Goal: Task Accomplishment & Management: Use online tool/utility

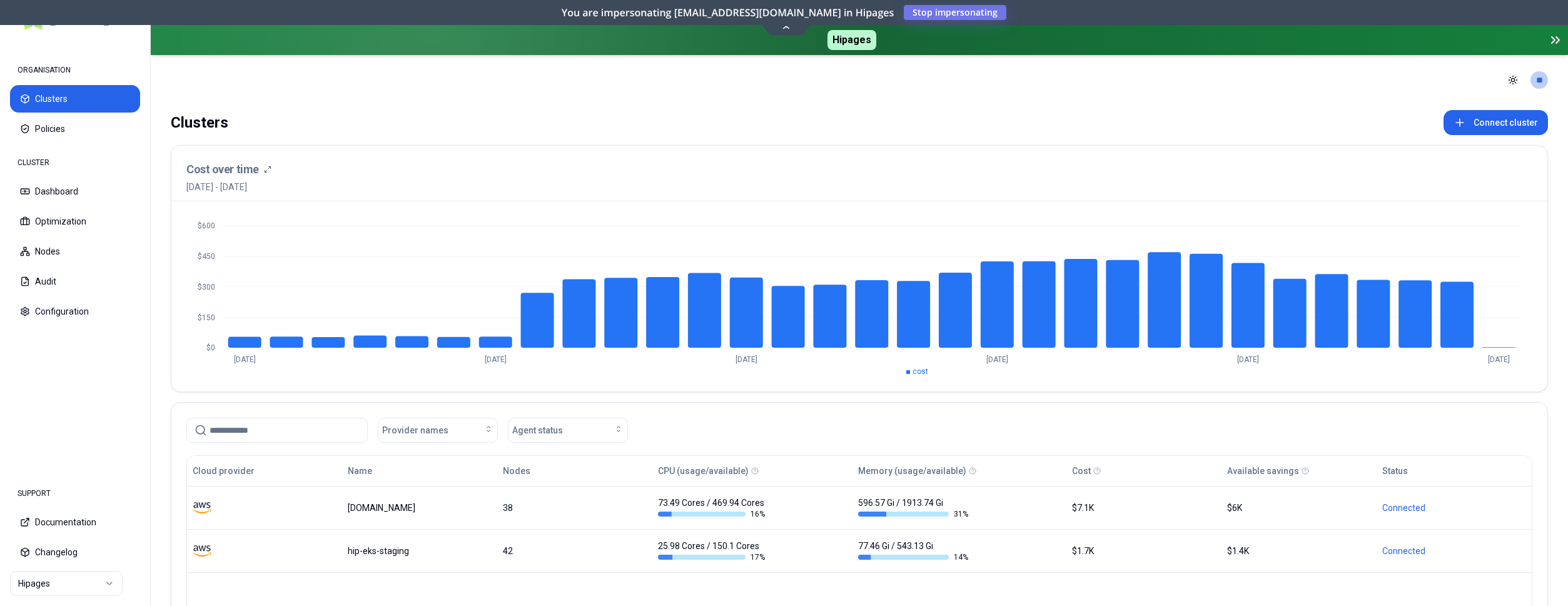
click at [104, 586] on html "ORGANISATION Clusters Policies CLUSTER Dashboard Optimization Nodes Audit Confi…" at bounding box center [784, 303] width 1568 height 606
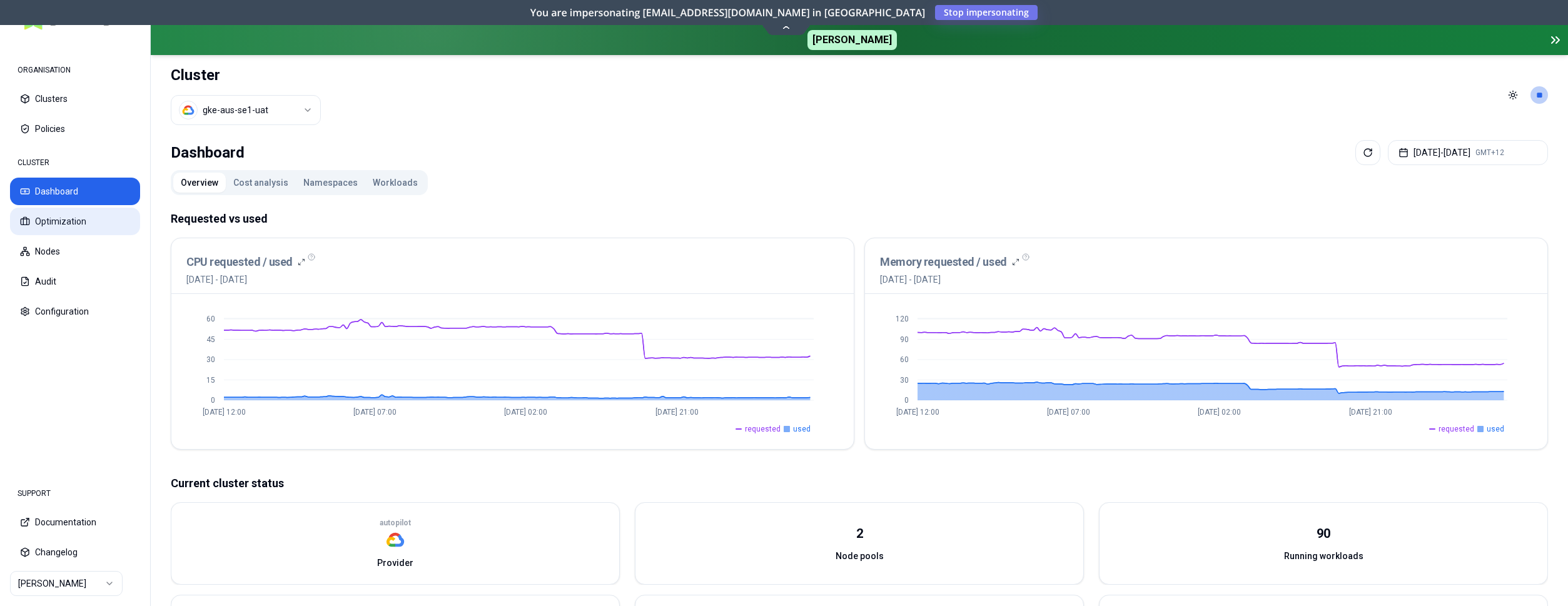
click at [83, 225] on button "Optimization" at bounding box center [74, 221] width 130 height 28
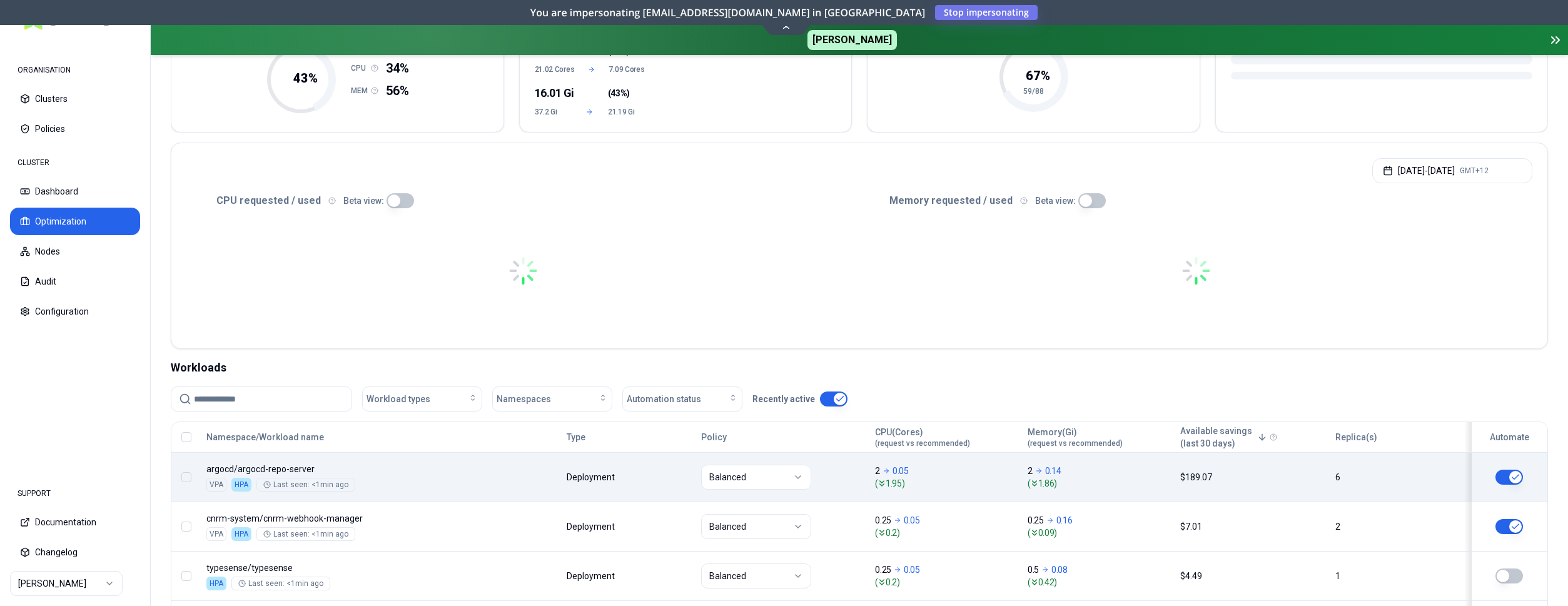
scroll to position [192, 0]
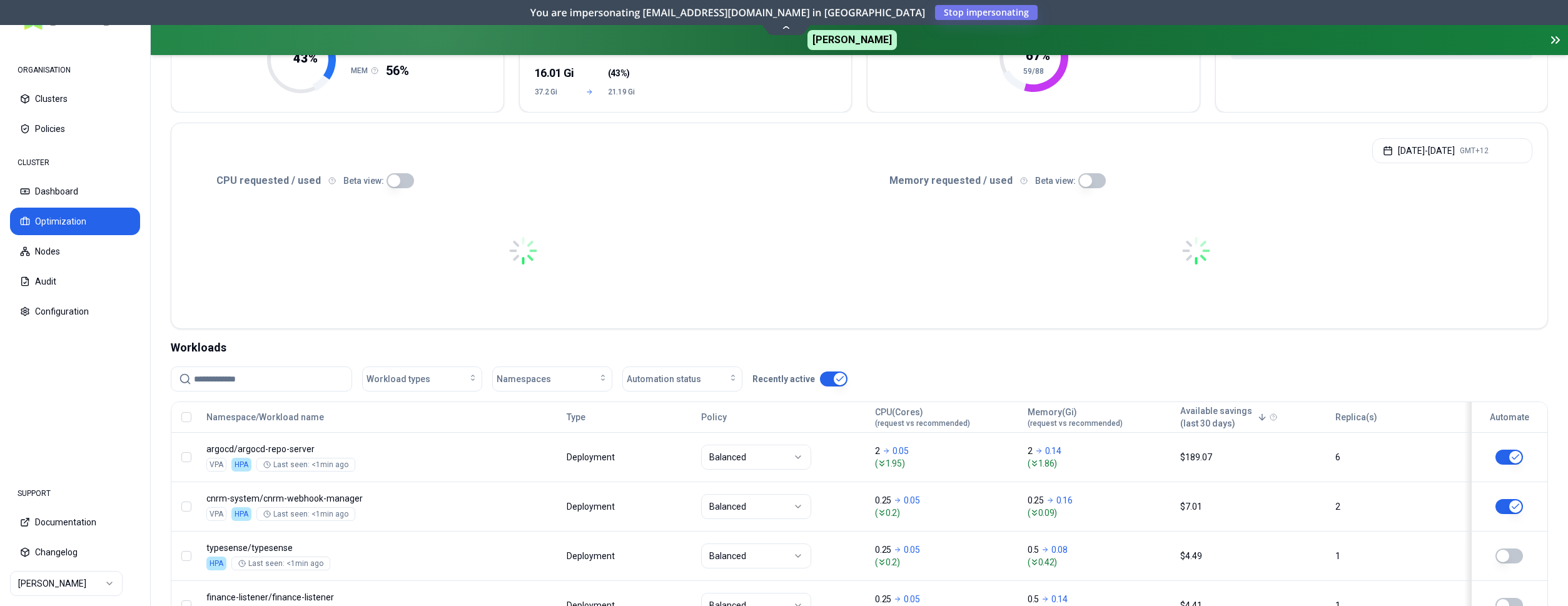
click at [250, 385] on input at bounding box center [269, 379] width 150 height 24
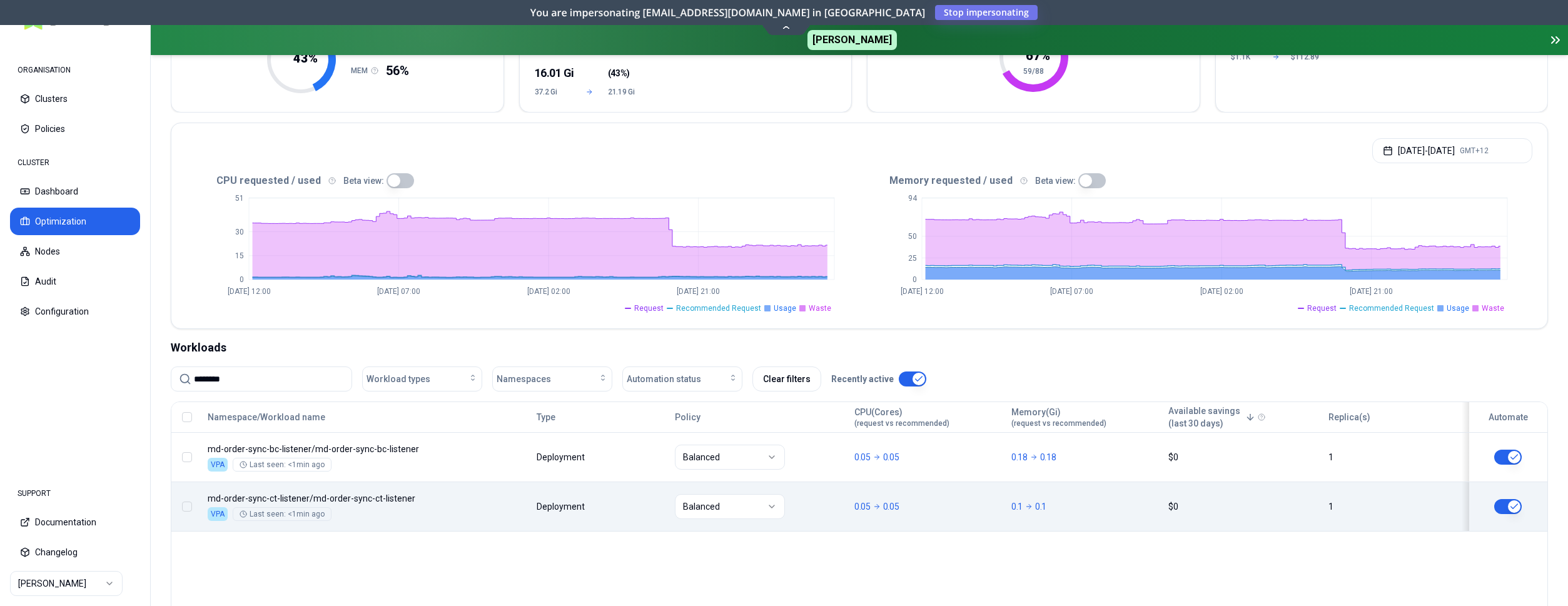
type input "********"
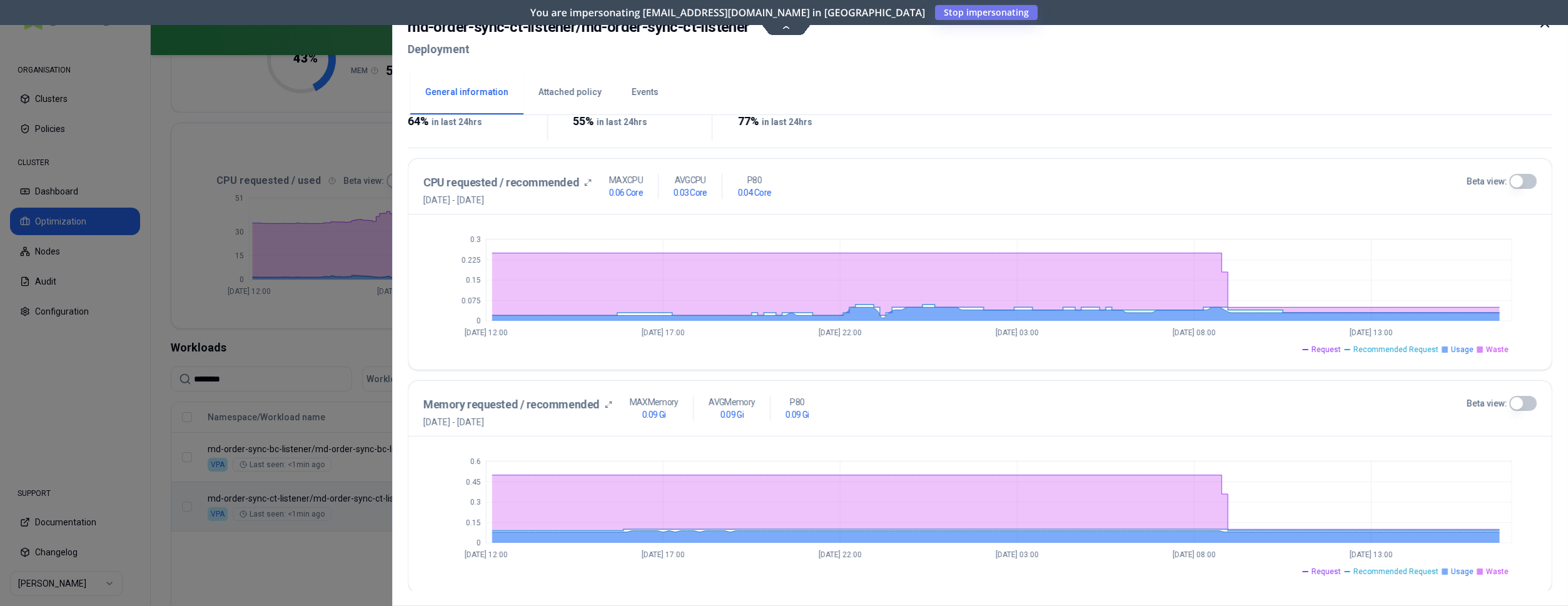
scroll to position [231, 0]
click at [1517, 177] on button "Beta view:" at bounding box center [1523, 180] width 28 height 15
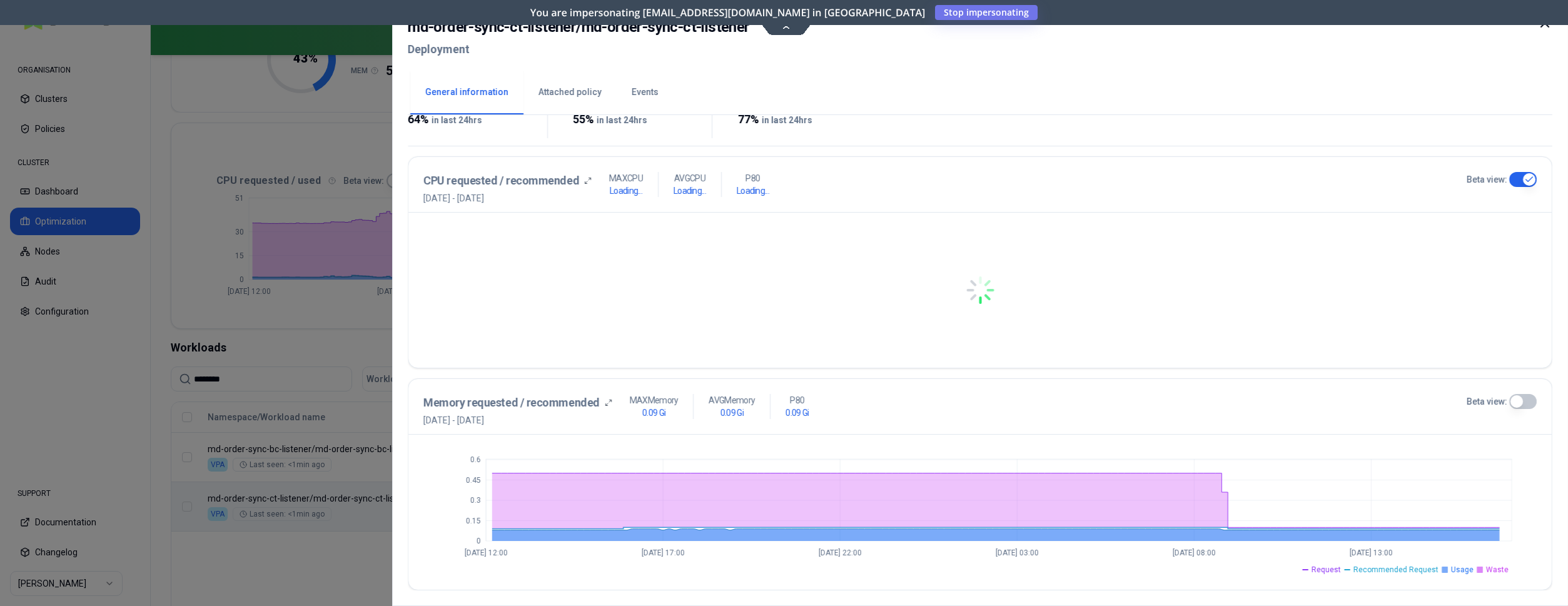
click at [1520, 401] on button "Beta view:" at bounding box center [1523, 401] width 28 height 15
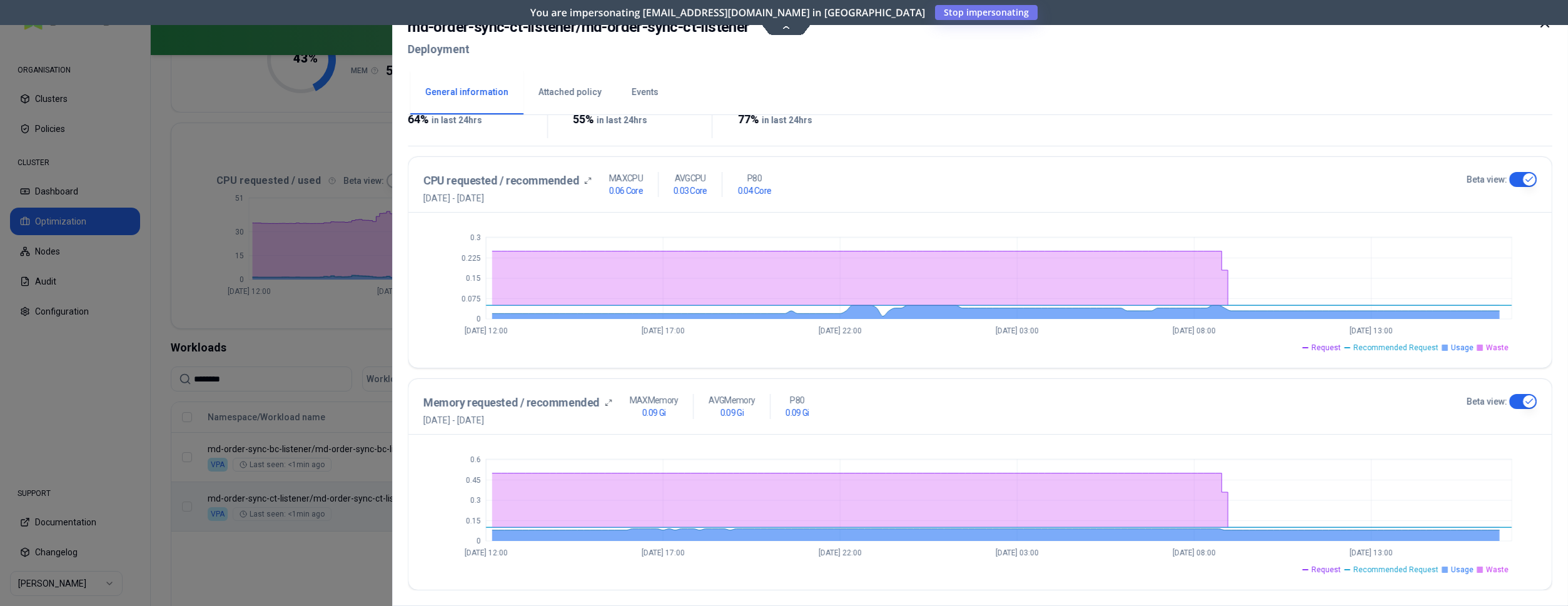
type button "on"
drag, startPoint x: 585, startPoint y: 33, endPoint x: 749, endPoint y: 32, distance: 164.0
click at [749, 32] on div "md-order-sync-ct-listener / md-order-sync-ct-listener Deployment" at bounding box center [979, 42] width 1145 height 53
copy h2 "md-order-sync-ct-listener"
click at [356, 147] on div at bounding box center [784, 303] width 1568 height 606
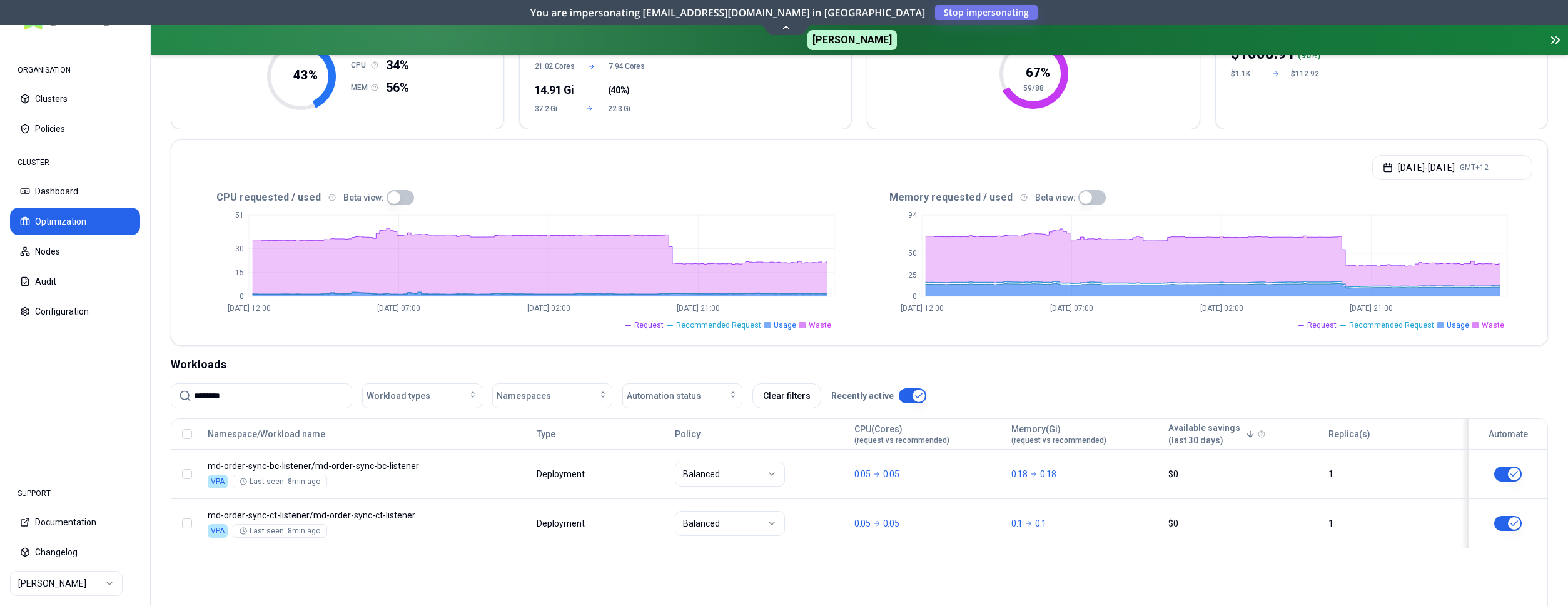
scroll to position [192, 0]
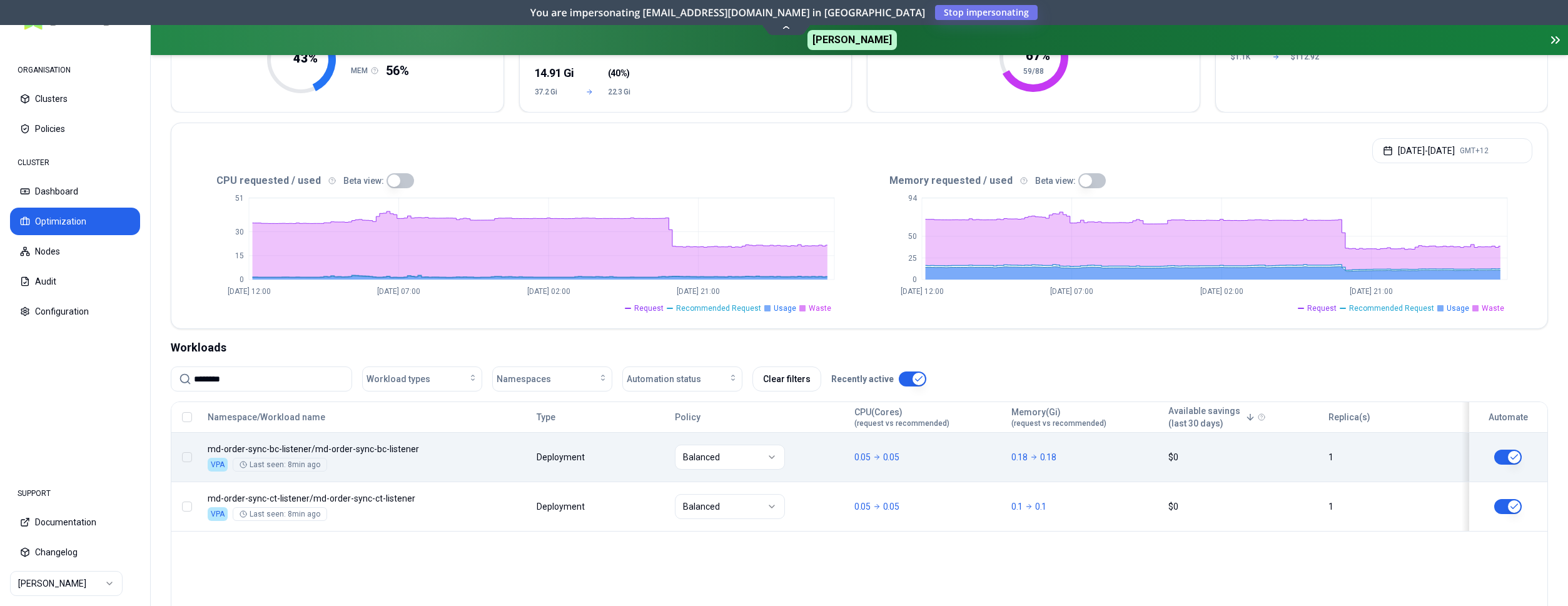
click at [818, 454] on div "Balanced" at bounding box center [759, 457] width 168 height 25
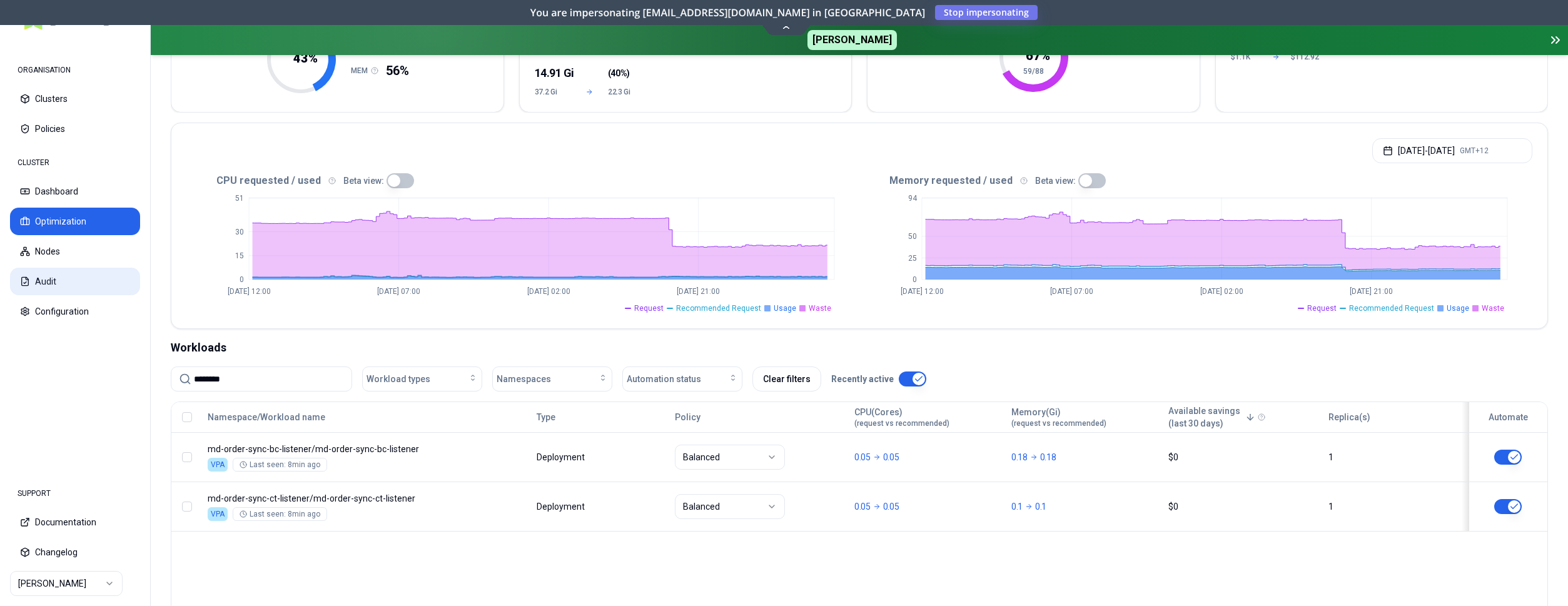
click at [47, 281] on button "Audit" at bounding box center [74, 281] width 130 height 28
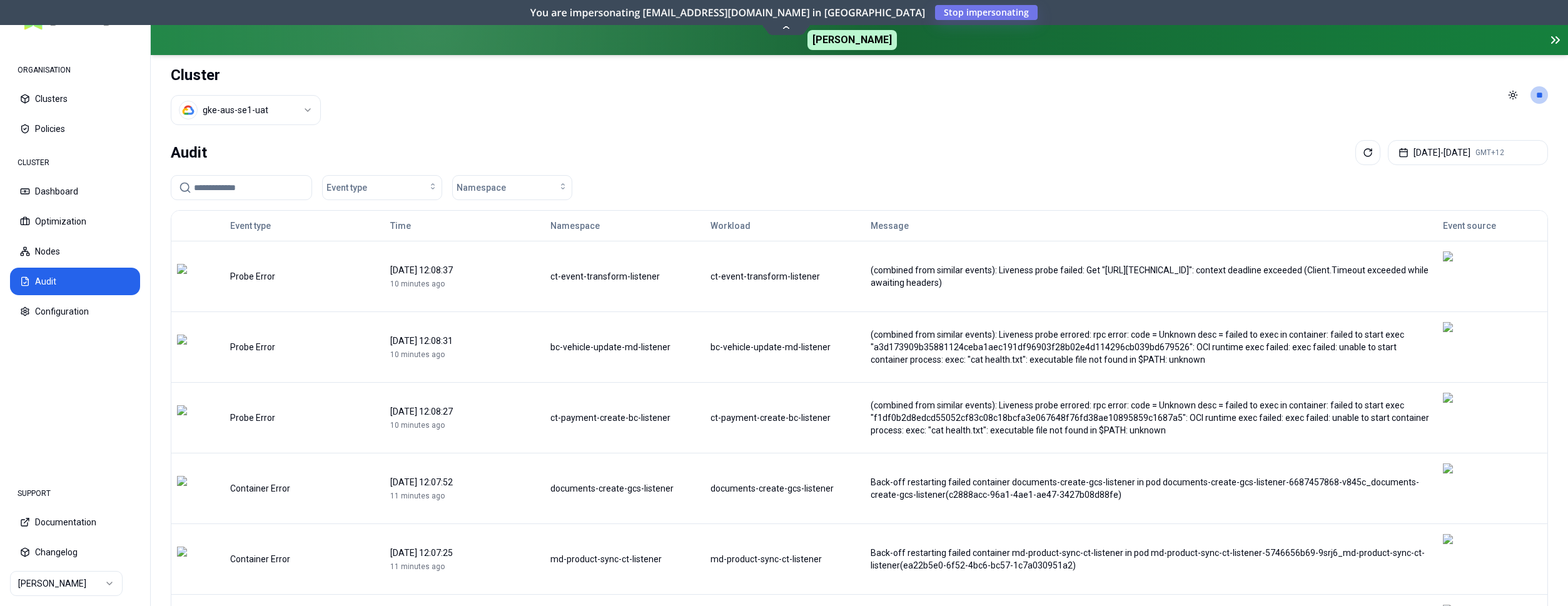
click at [289, 187] on input at bounding box center [249, 188] width 110 height 24
paste input "**********"
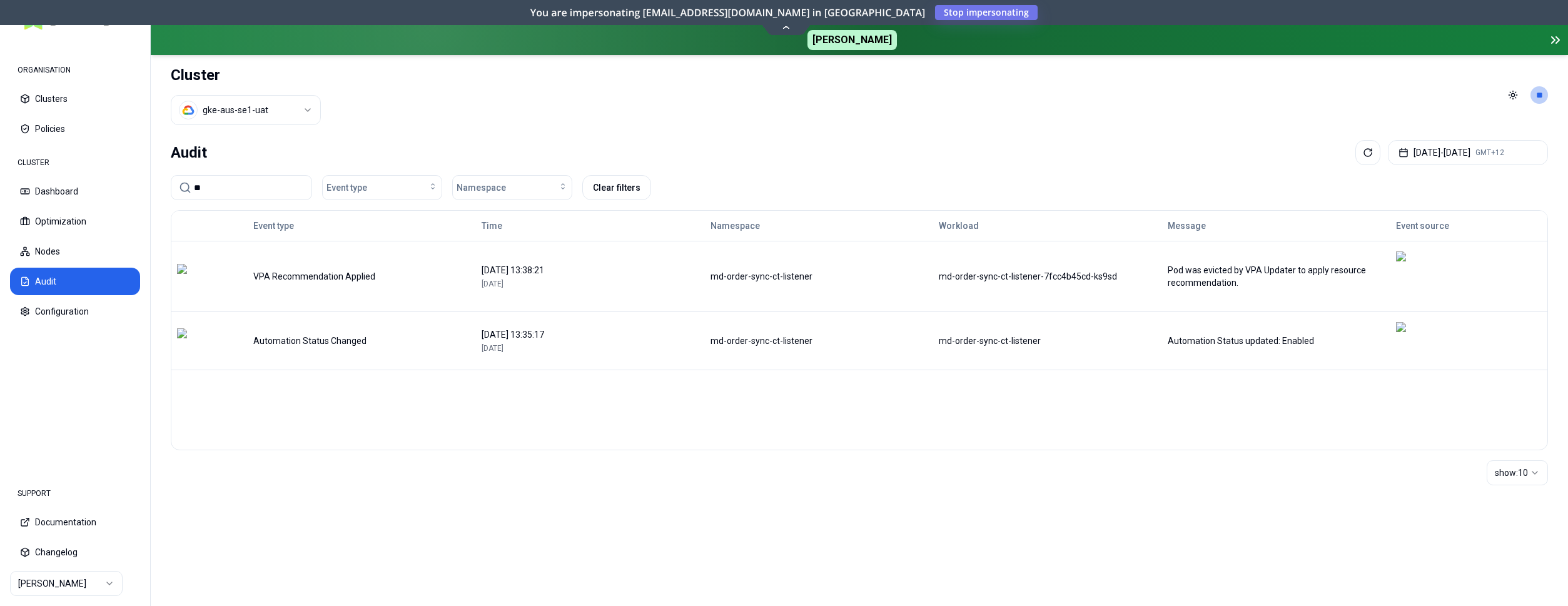
type input "*"
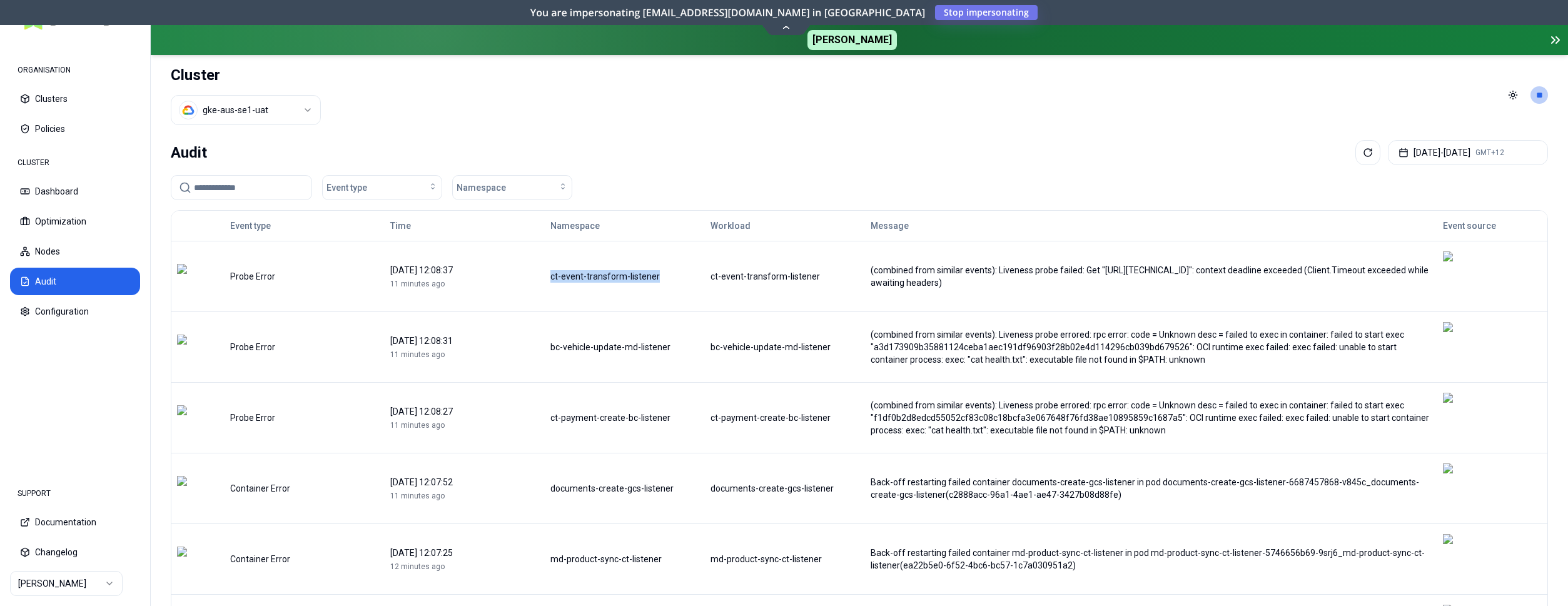
drag, startPoint x: 667, startPoint y: 270, endPoint x: 554, endPoint y: 259, distance: 113.5
click at [554, 270] on div "ct-event-transform-listener" at bounding box center [624, 276] width 159 height 13
copy div "ct-event-transform-listener"
click at [281, 180] on input at bounding box center [249, 188] width 110 height 24
paste input "**********"
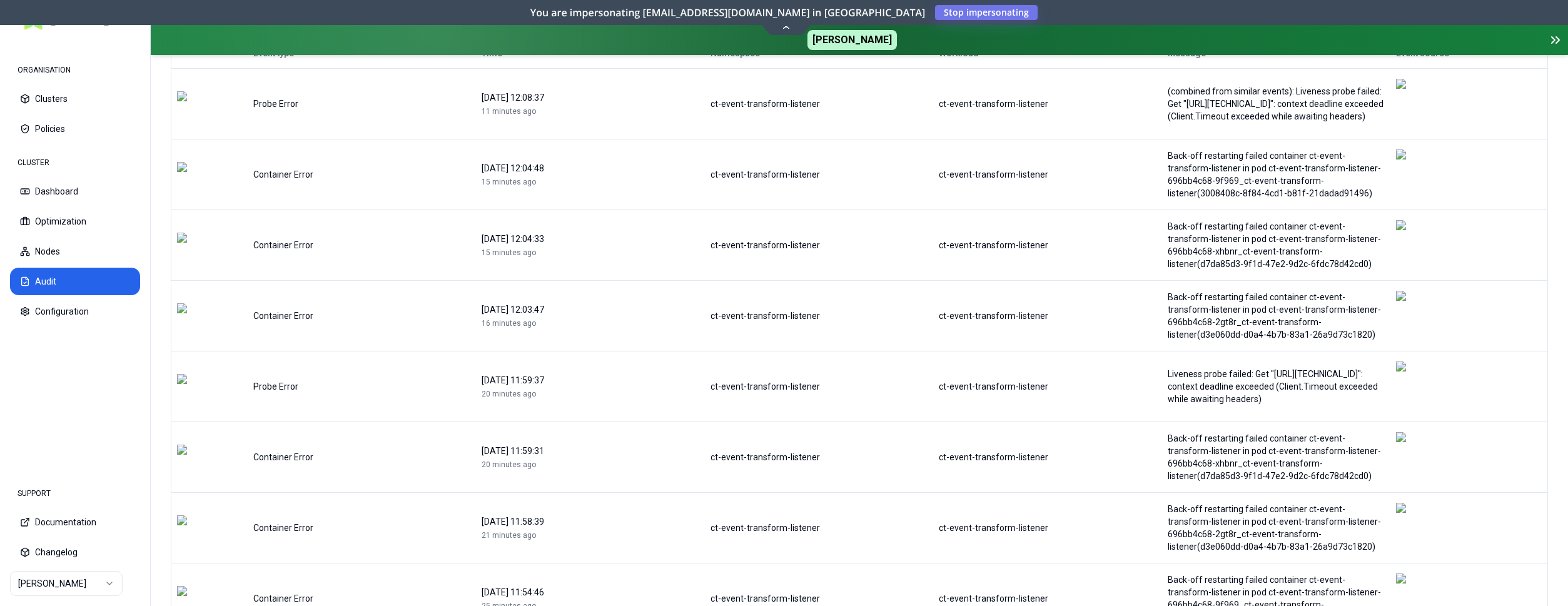
scroll to position [173, 0]
click at [1501, 553] on html "**********" at bounding box center [784, 303] width 1568 height 606
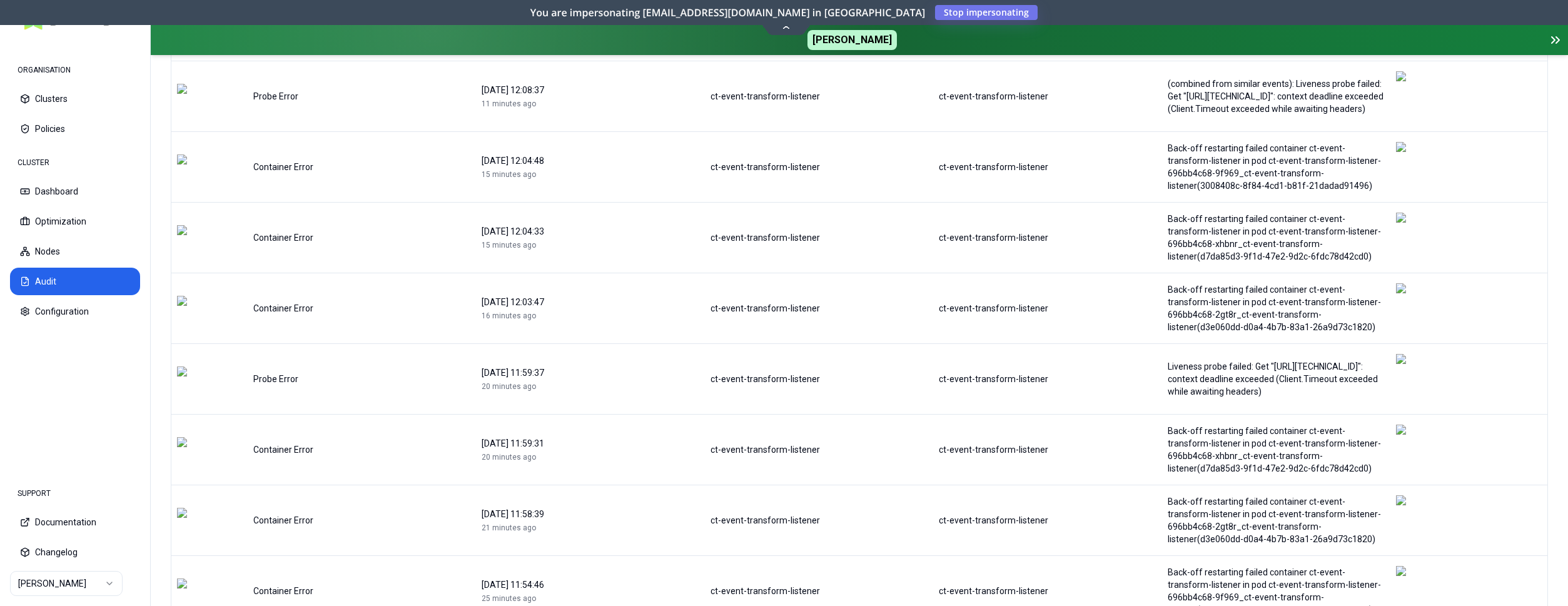
scroll to position [0, 0]
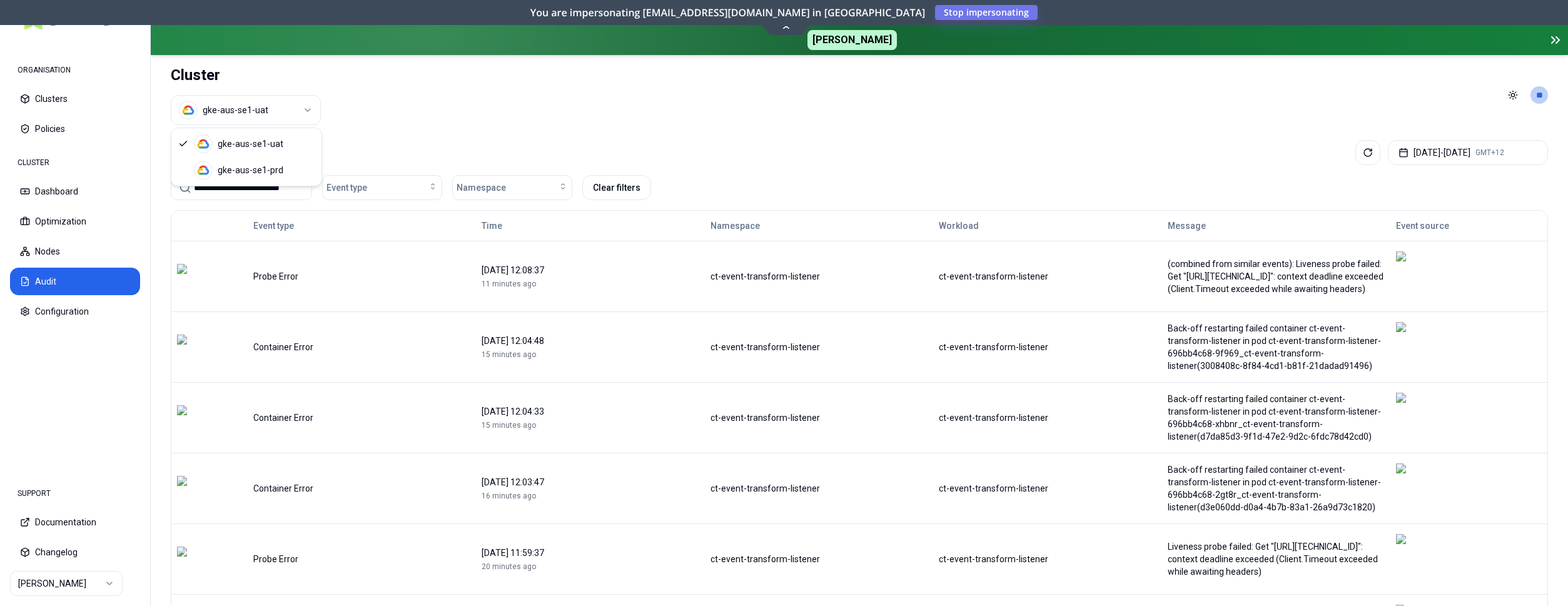
click at [173, 99] on html "**********" at bounding box center [784, 303] width 1568 height 606
click at [264, 186] on input "**********" at bounding box center [249, 188] width 110 height 24
paste input
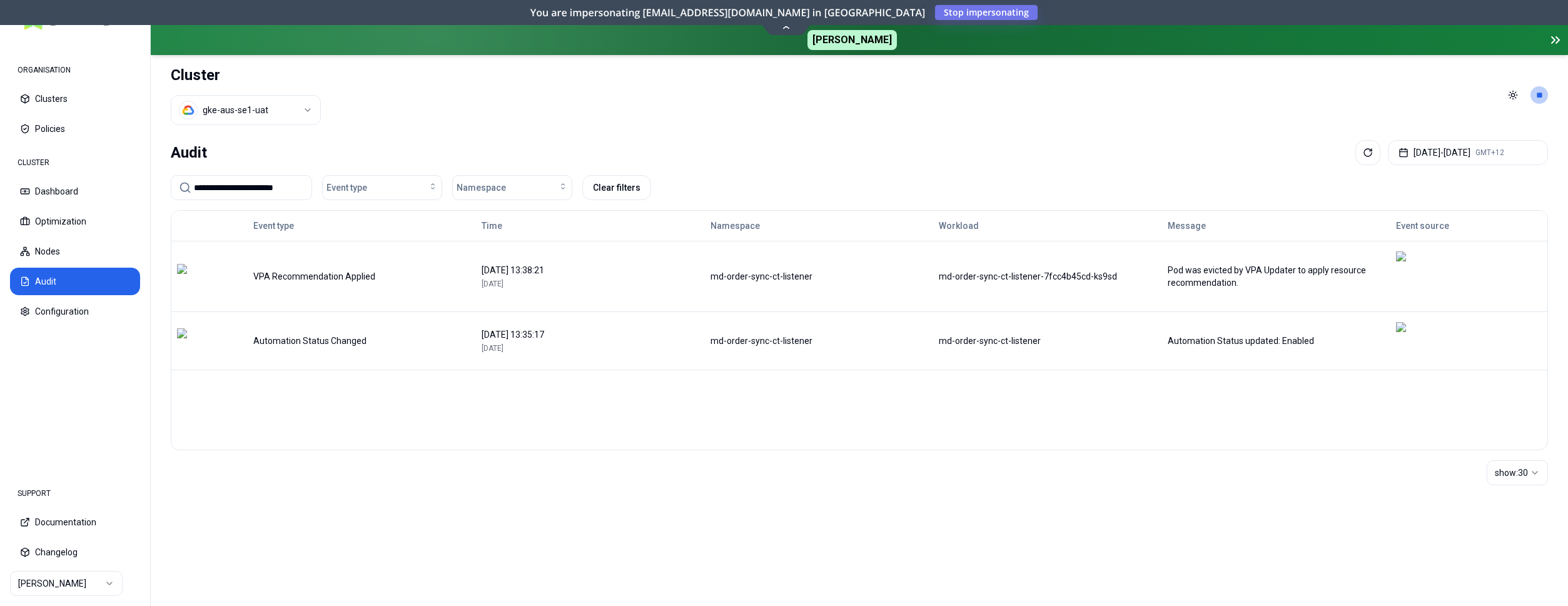
type input "**********"
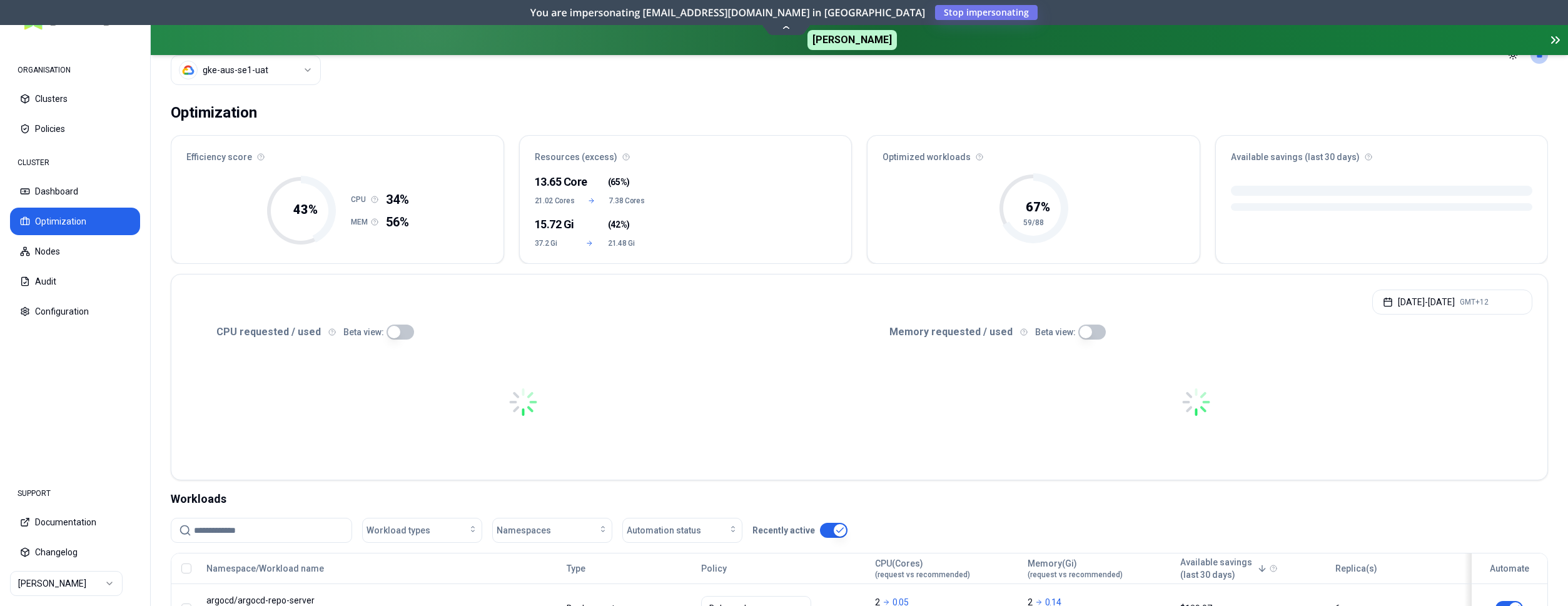
scroll to position [192, 0]
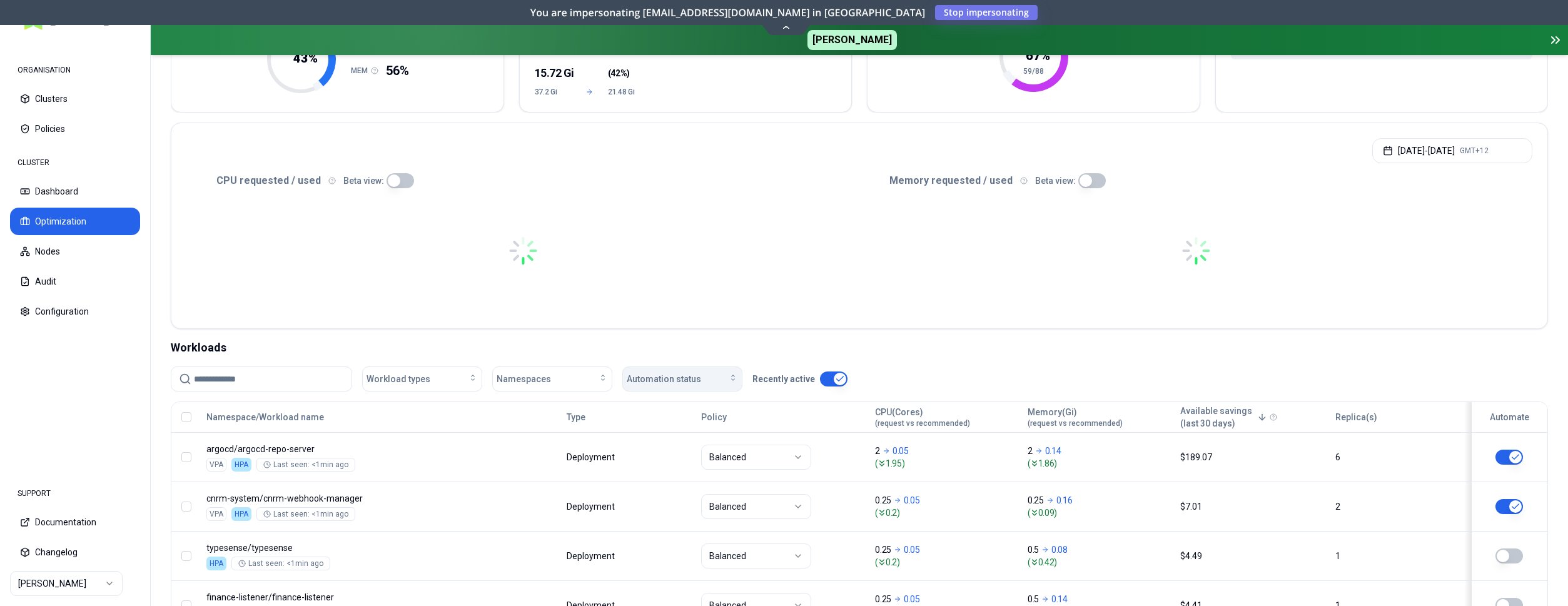
click at [701, 384] on div "Automation status" at bounding box center [683, 379] width 111 height 13
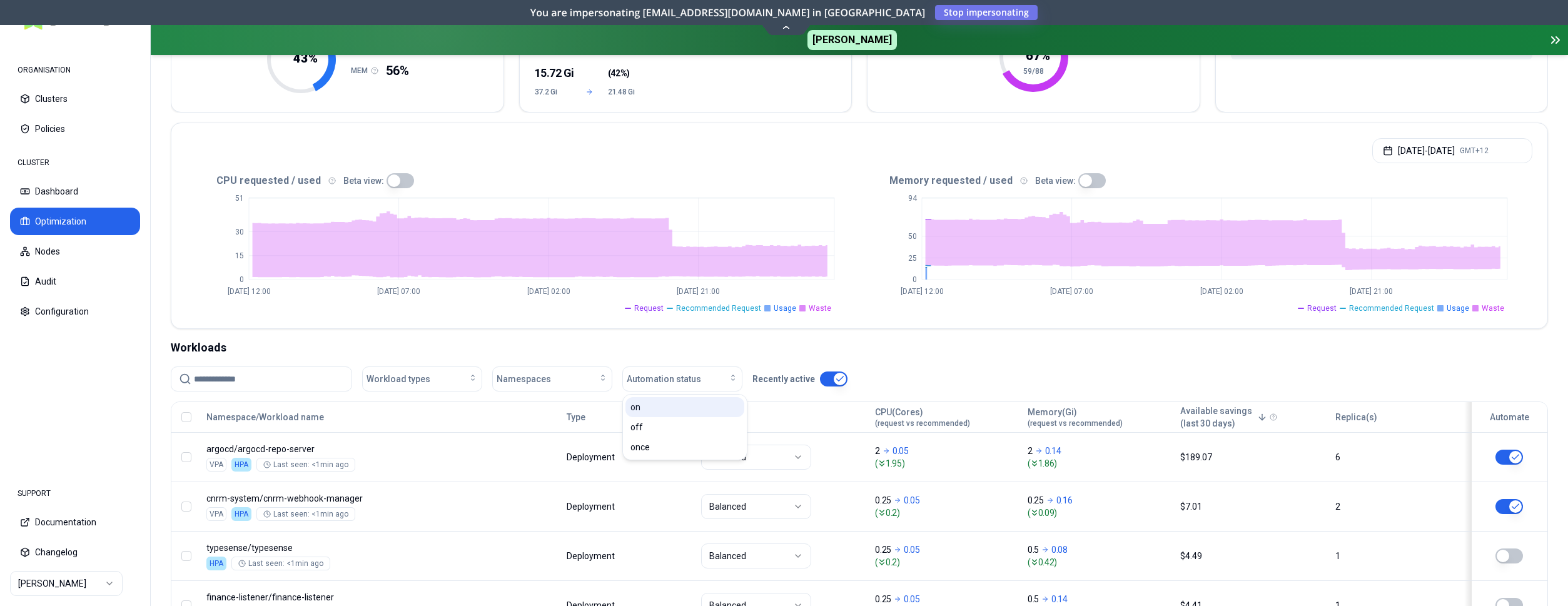
click at [666, 405] on div "on" at bounding box center [685, 407] width 119 height 20
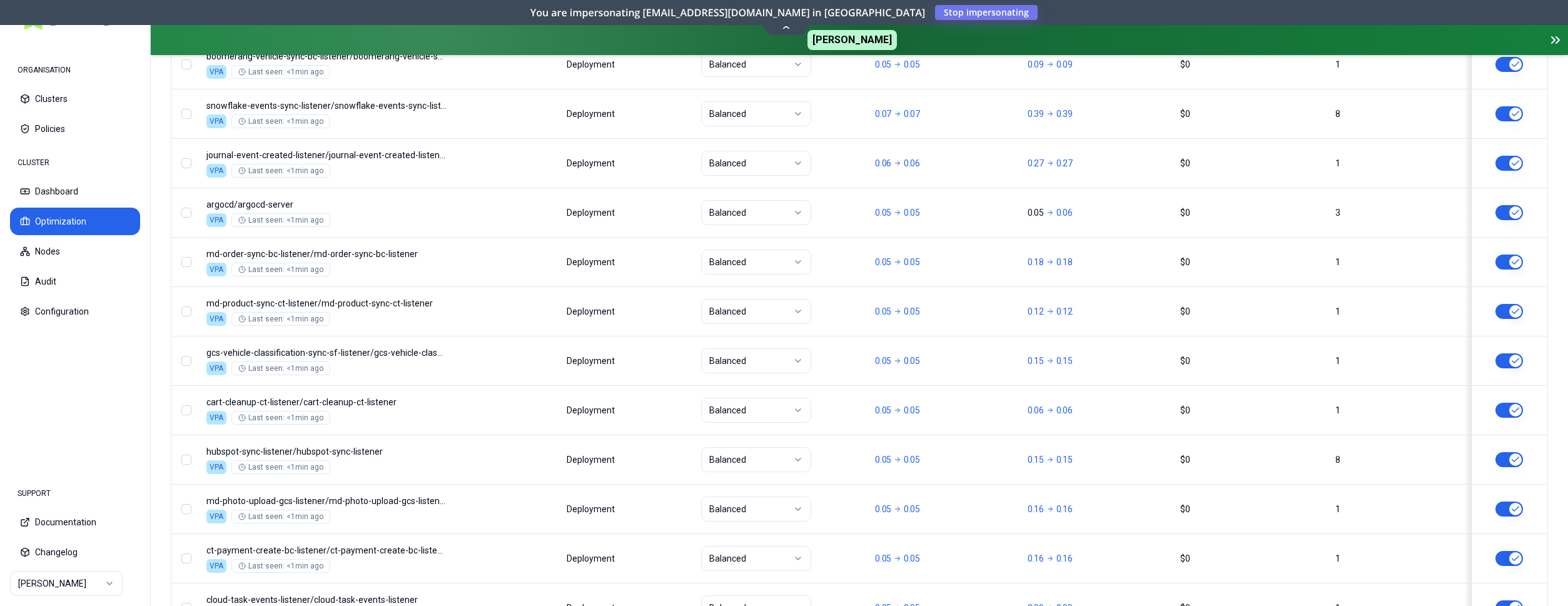
scroll to position [1566, 0]
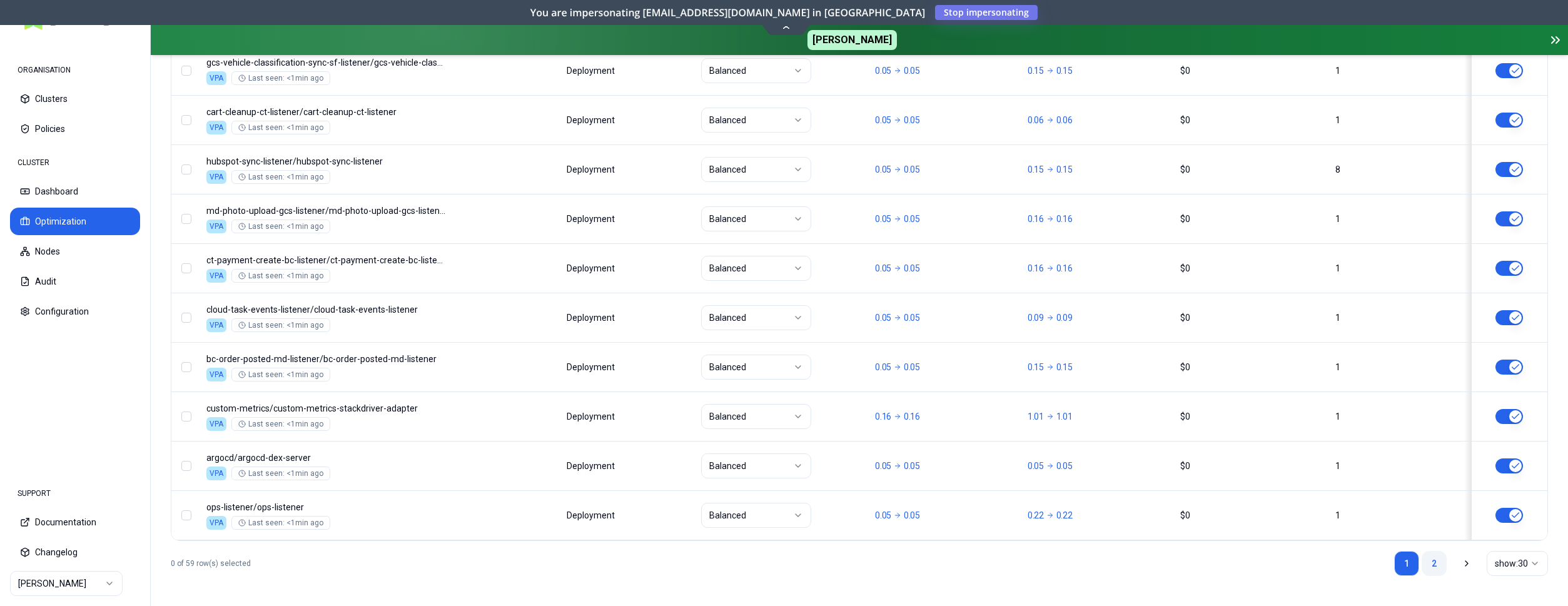
click at [1431, 562] on link "2" at bounding box center [1433, 563] width 25 height 25
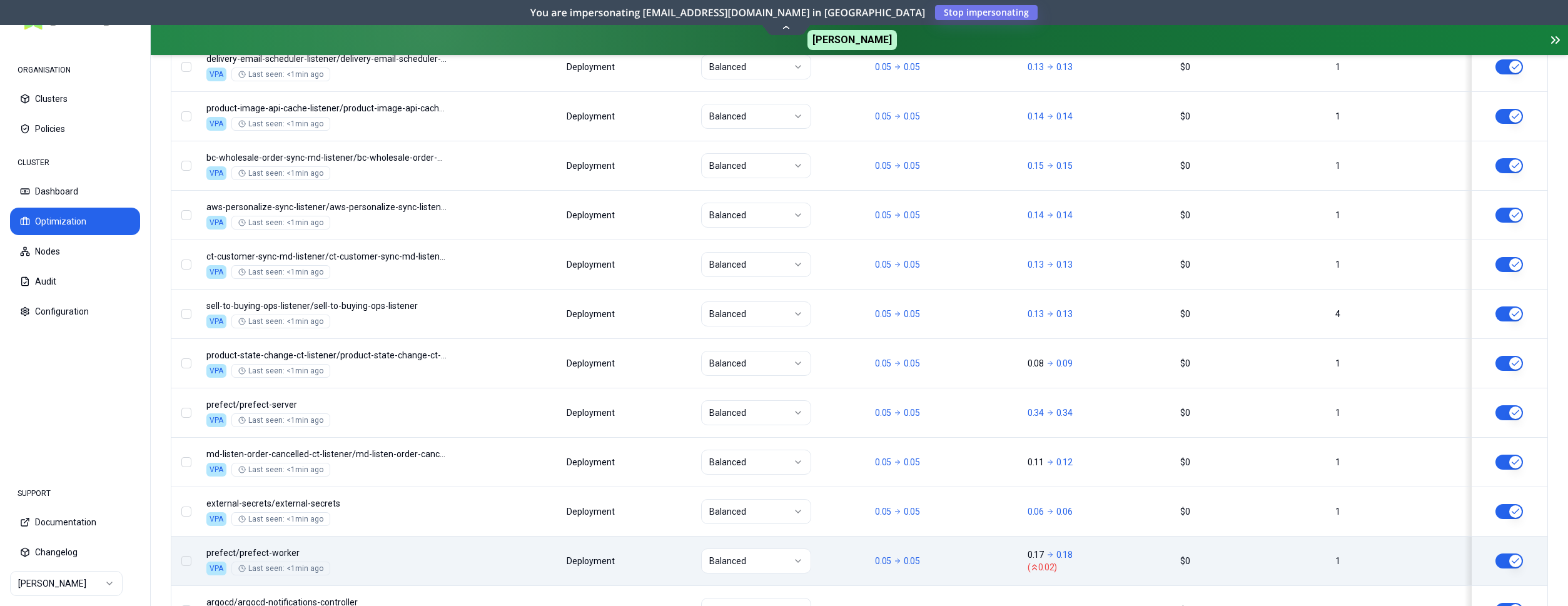
scroll to position [1517, 0]
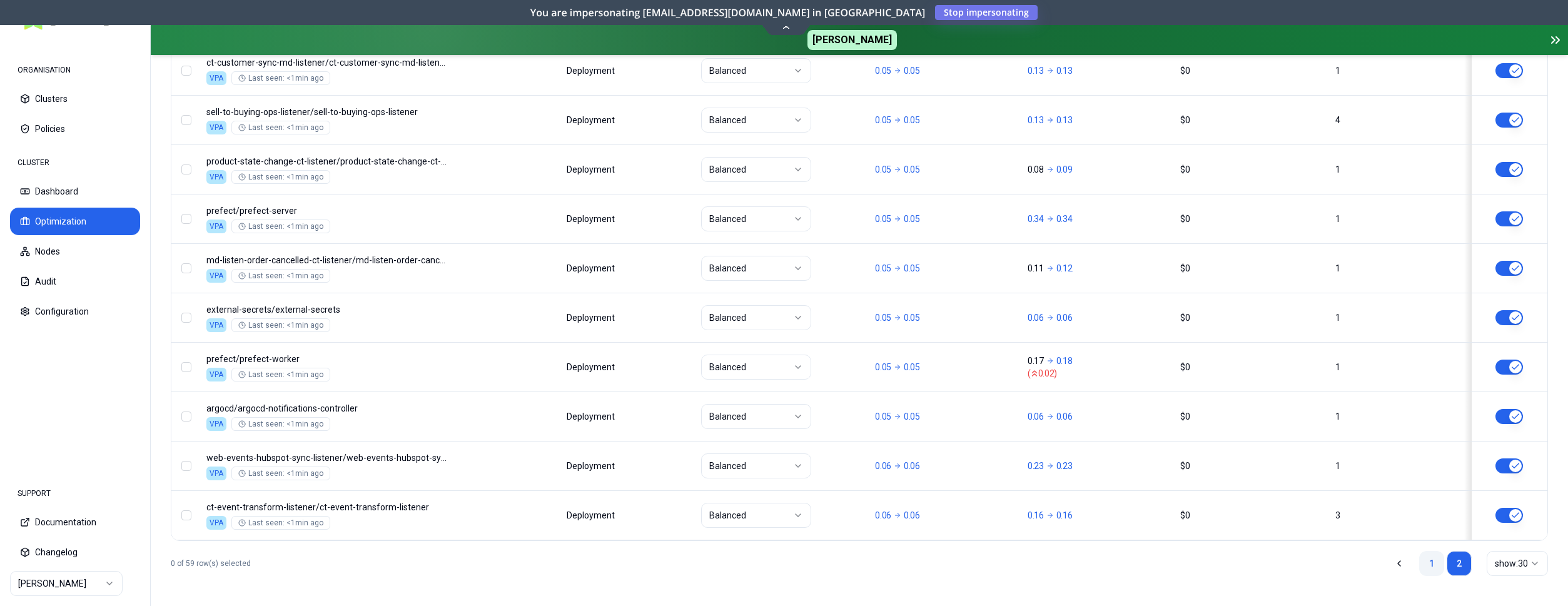
click at [1439, 560] on link "1" at bounding box center [1431, 563] width 25 height 25
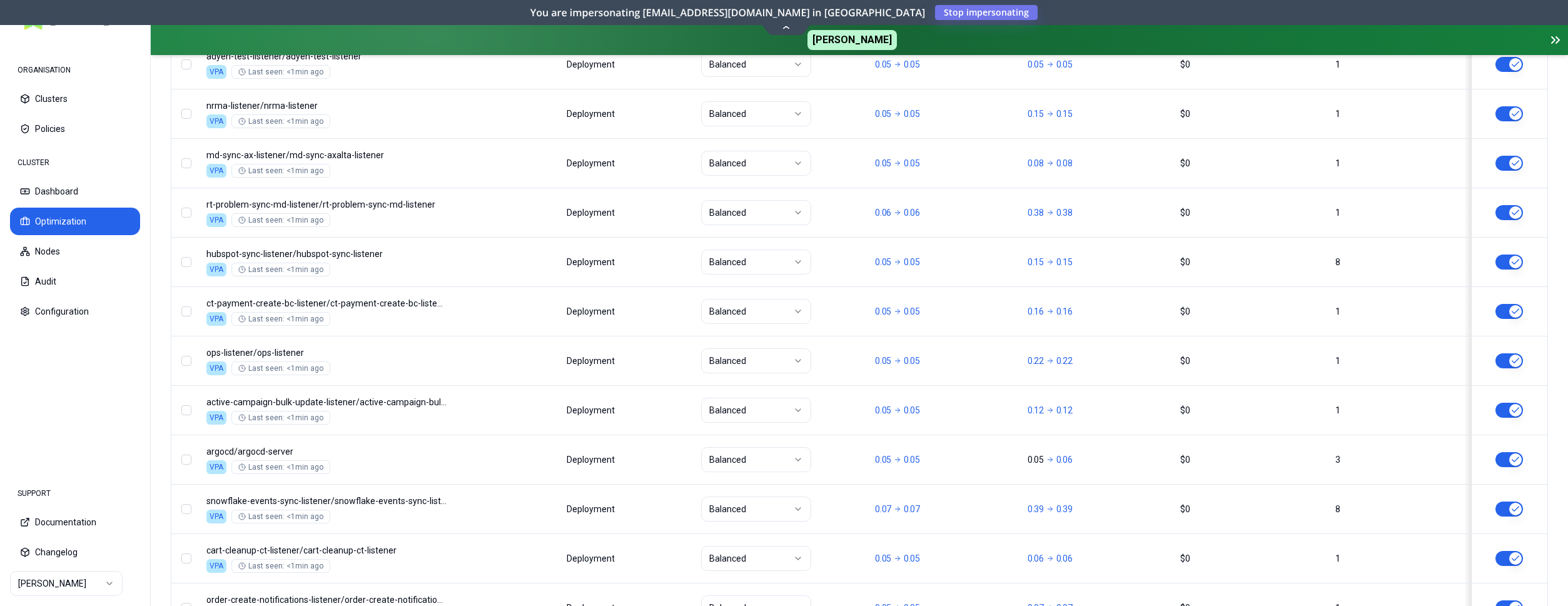
scroll to position [1566, 0]
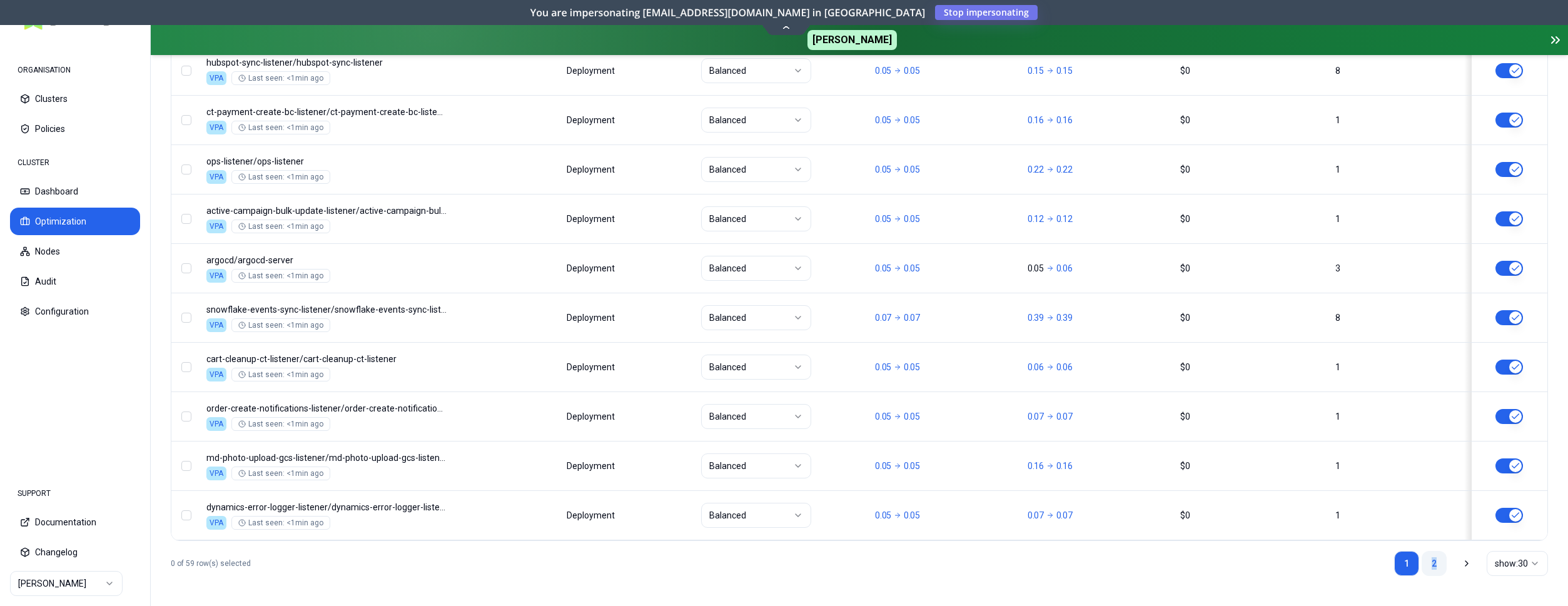
click at [1432, 564] on link "2" at bounding box center [1433, 563] width 25 height 25
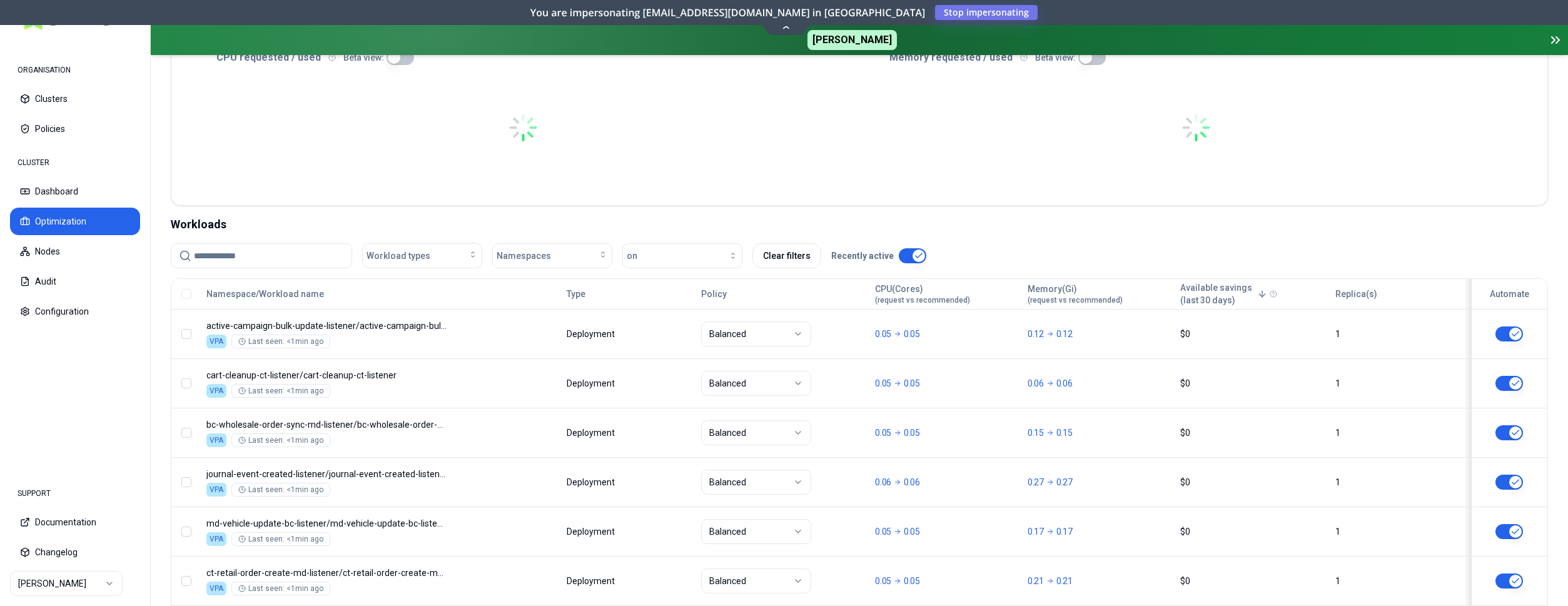
scroll to position [320, 0]
